Goal: Find specific page/section: Find specific page/section

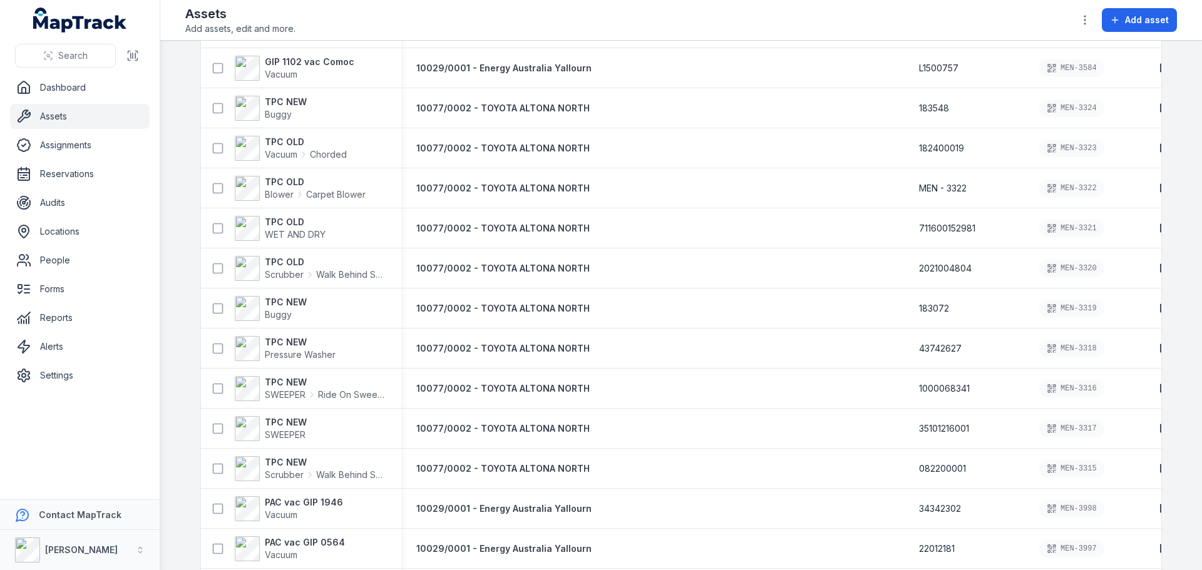
scroll to position [5584, 0]
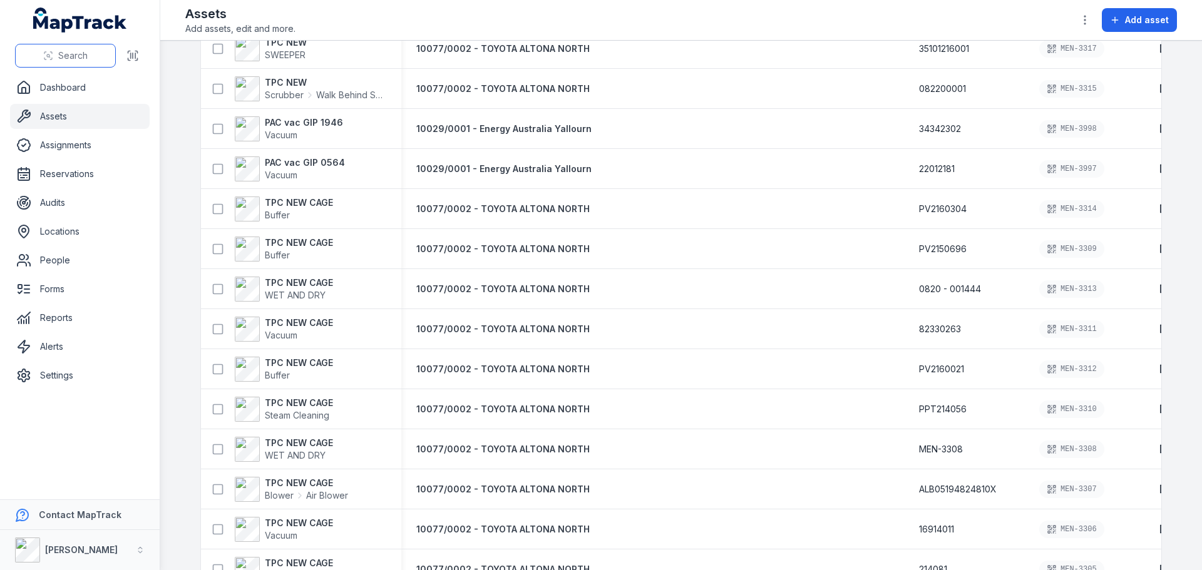
click at [66, 61] on span "Search" at bounding box center [72, 55] width 29 height 13
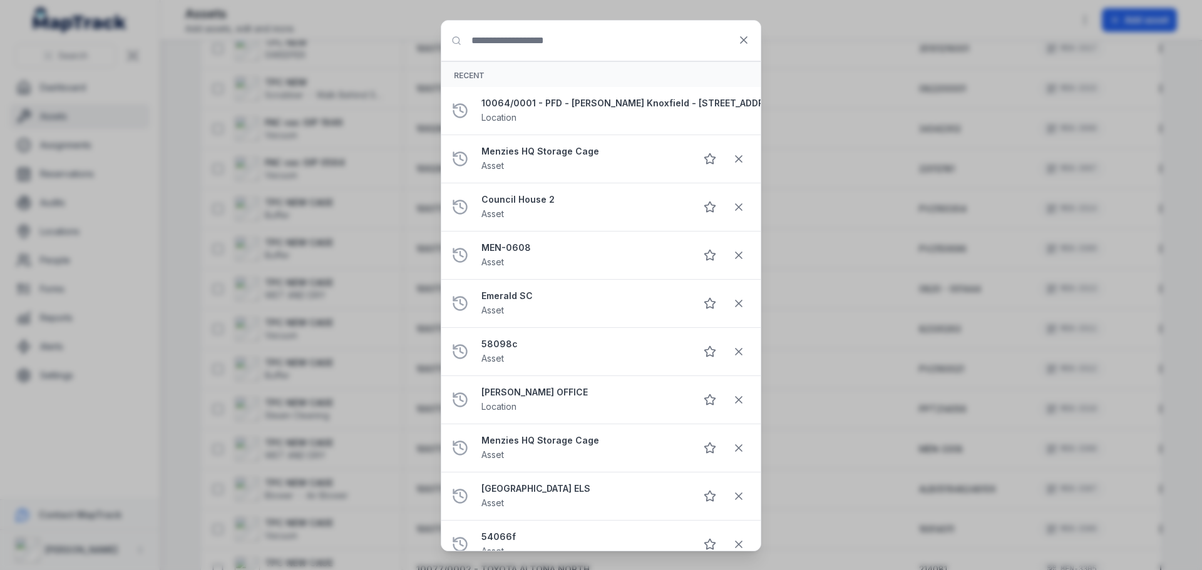
drag, startPoint x: 513, startPoint y: 33, endPoint x: 502, endPoint y: 45, distance: 16.8
click at [502, 45] on input "Search for anything" at bounding box center [600, 41] width 319 height 40
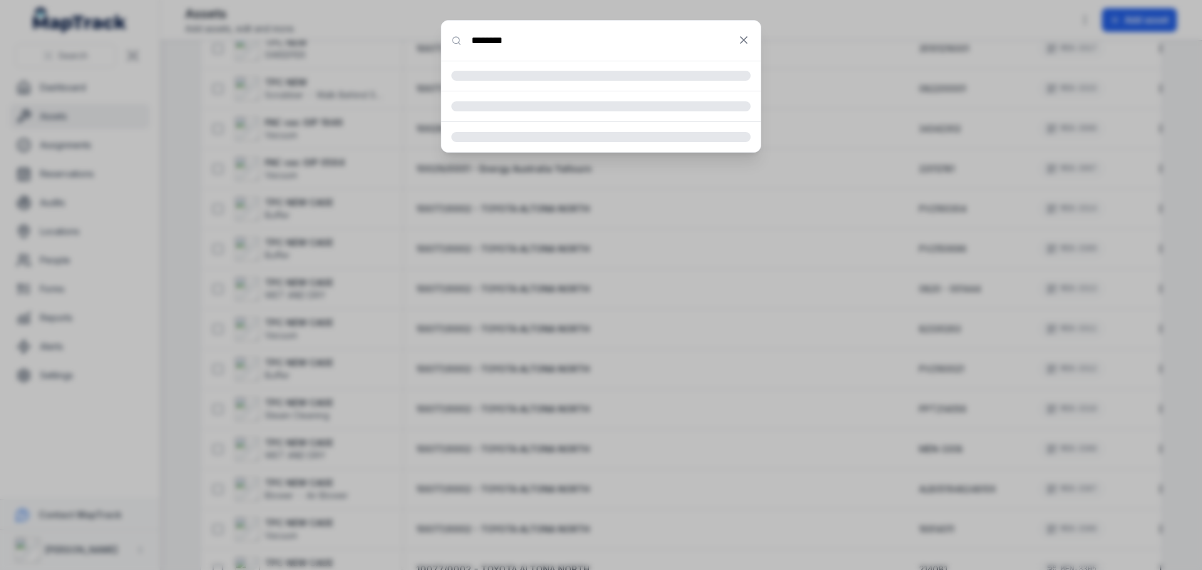
type input "********"
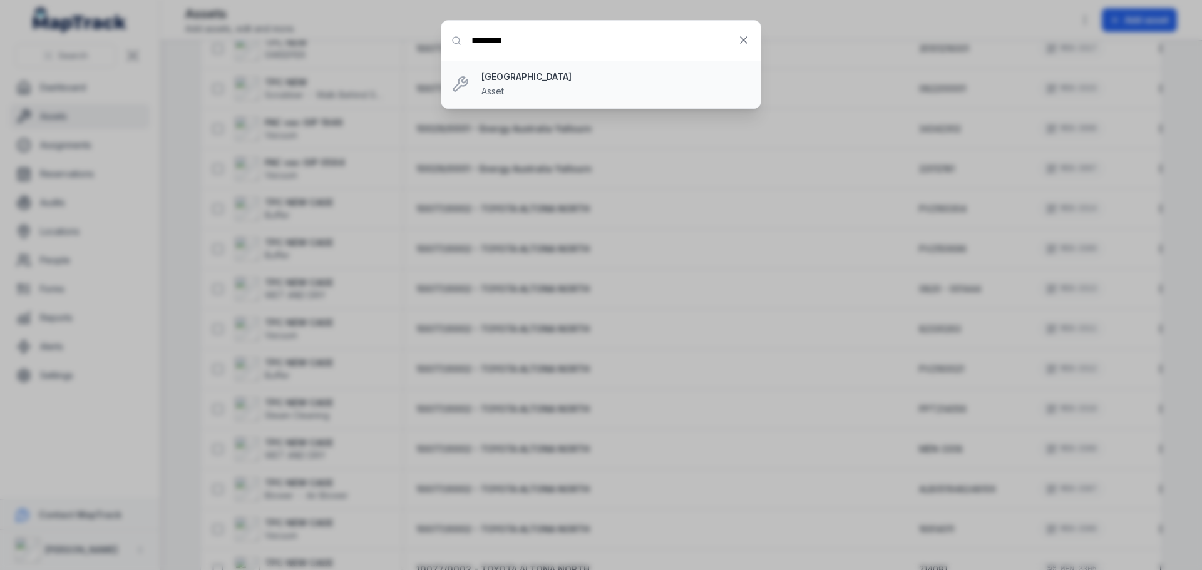
click at [504, 81] on strong "[GEOGRAPHIC_DATA]" at bounding box center [615, 77] width 269 height 13
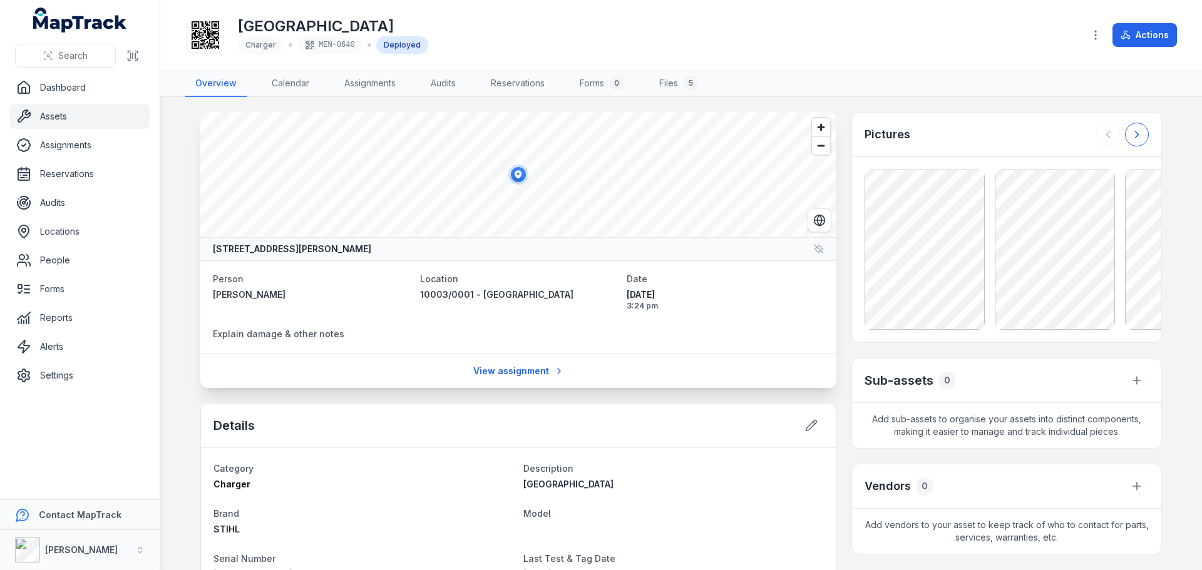
click at [1139, 137] on button at bounding box center [1137, 135] width 24 height 24
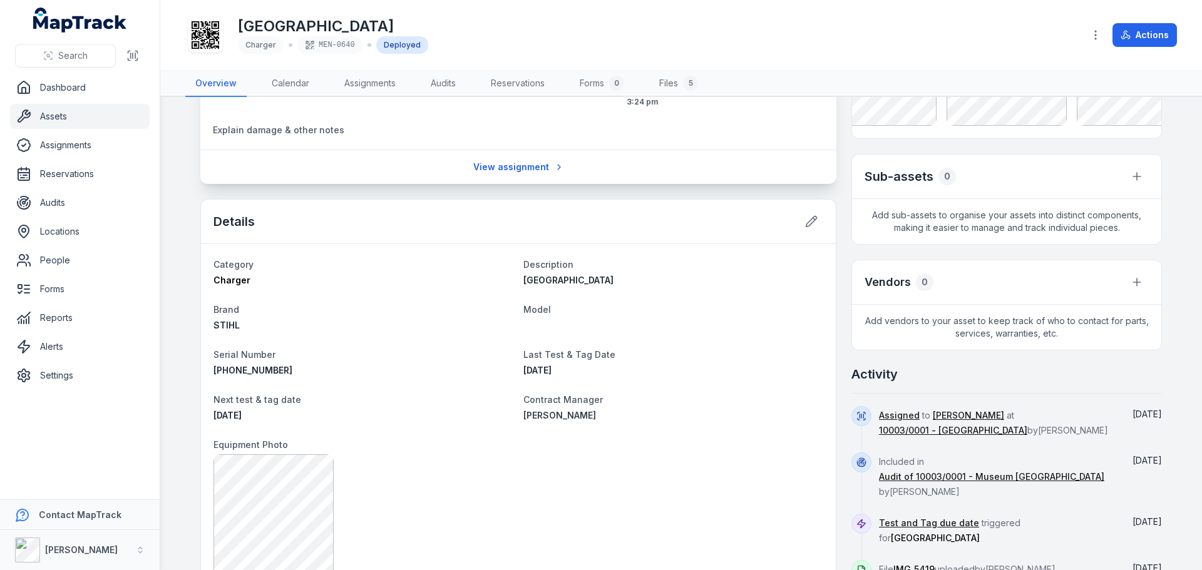
scroll to position [200, 0]
